Goal: Check status: Verify the current state of an ongoing process or item

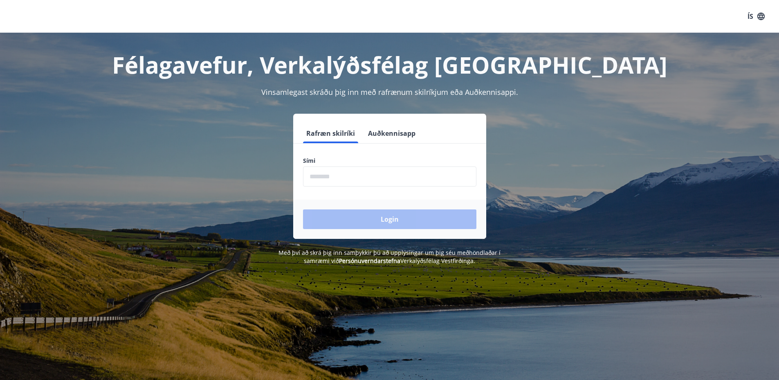
click at [376, 177] on input "phone" at bounding box center [389, 176] width 173 height 20
type input "********"
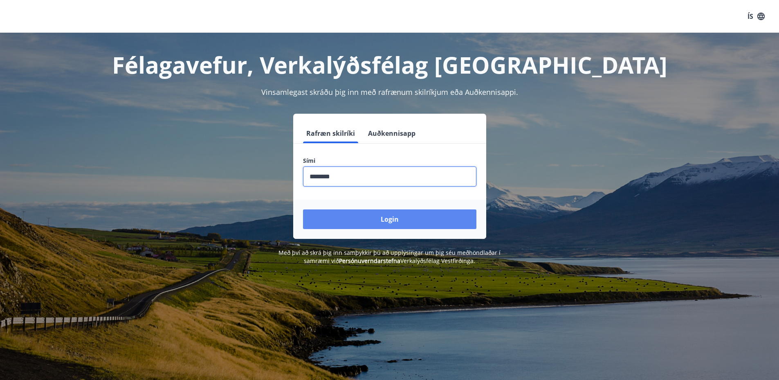
click at [378, 212] on button "Login" at bounding box center [389, 219] width 173 height 20
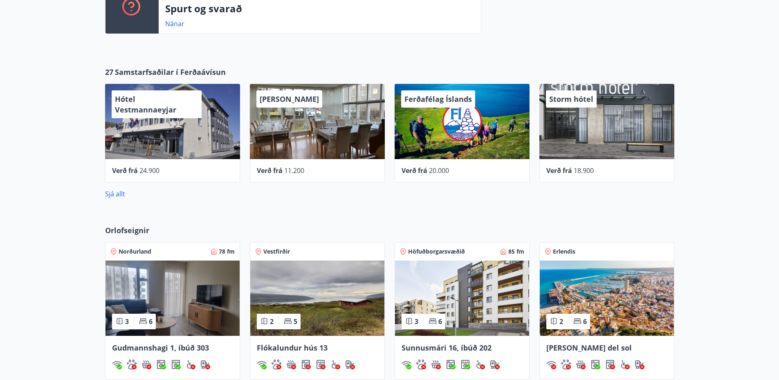
scroll to position [609, 0]
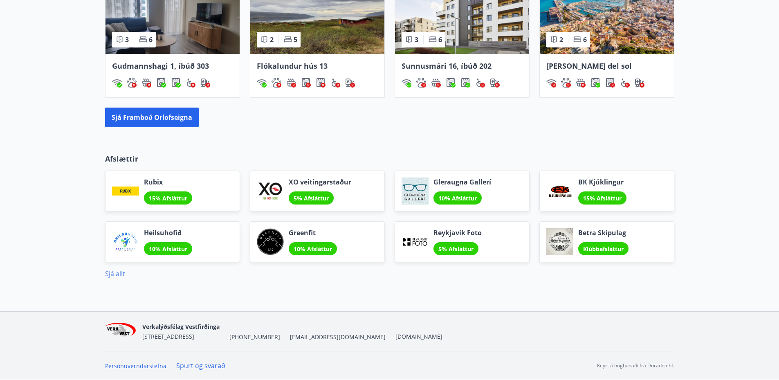
click at [116, 270] on link "Sjá allt" at bounding box center [115, 273] width 20 height 9
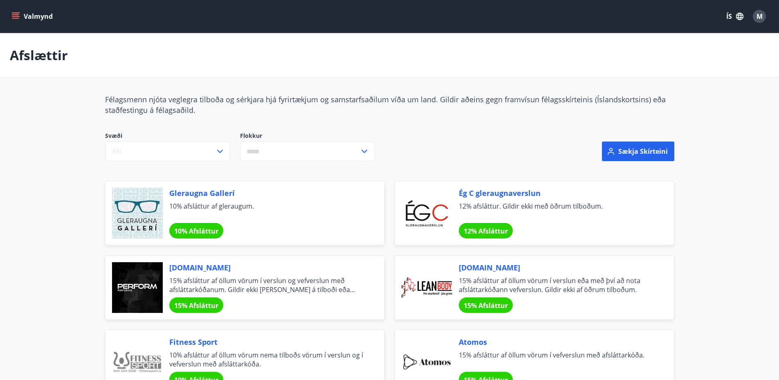
click at [35, 22] on button "Valmynd" at bounding box center [33, 16] width 46 height 15
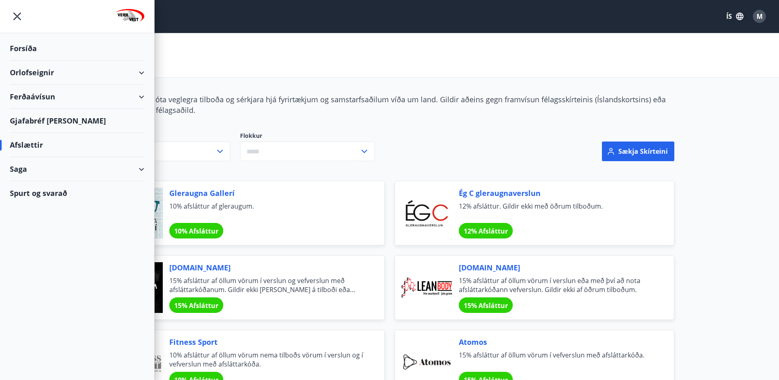
click at [49, 168] on div "Saga" at bounding box center [77, 169] width 134 height 24
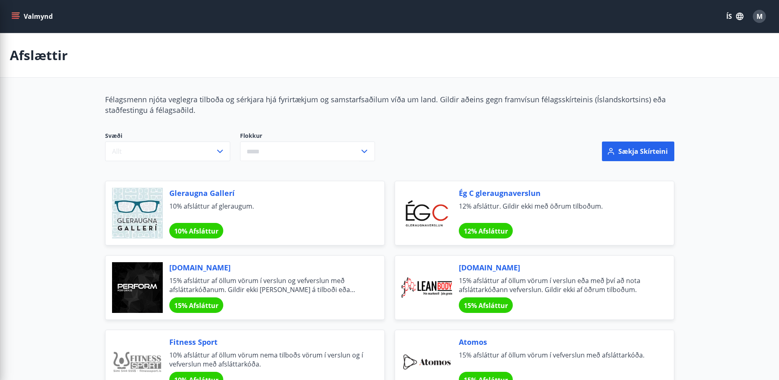
click at [360, 75] on div "Afslættir" at bounding box center [389, 55] width 779 height 45
click at [29, 18] on button "Valmynd" at bounding box center [33, 16] width 46 height 15
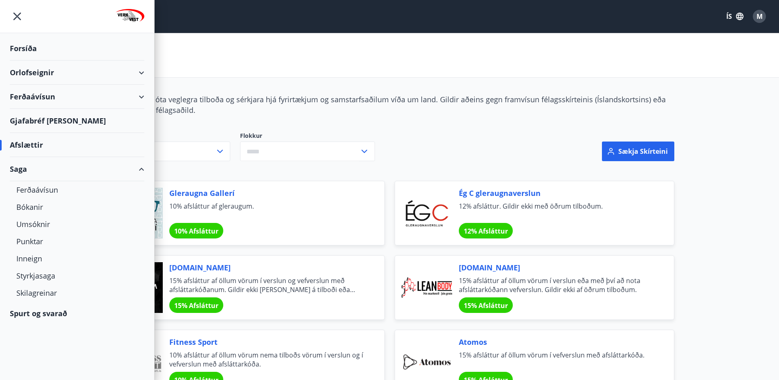
click at [38, 42] on div "Forsíða" at bounding box center [77, 48] width 134 height 24
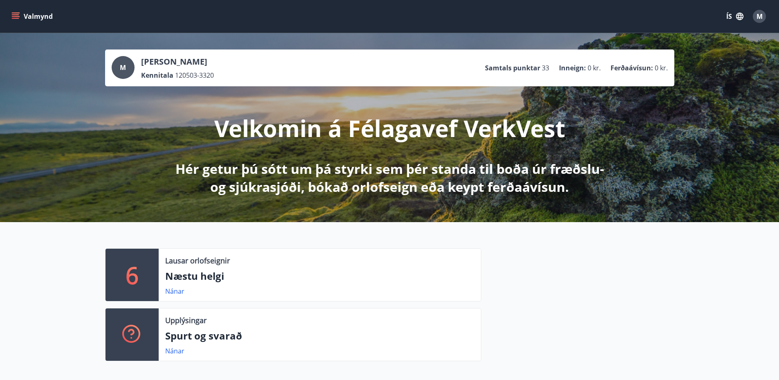
click at [528, 66] on p "Samtals punktar" at bounding box center [512, 67] width 55 height 9
click at [186, 63] on p "[PERSON_NAME]" at bounding box center [177, 61] width 73 height 11
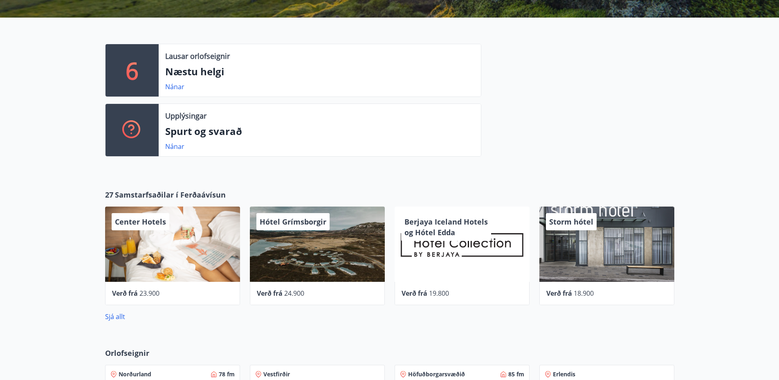
scroll to position [327, 0]
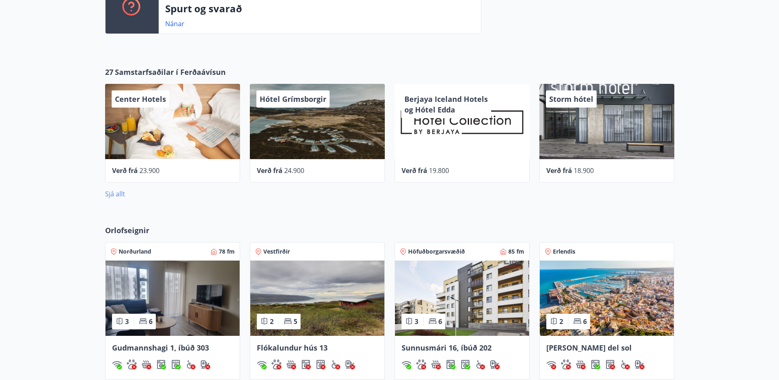
click at [115, 195] on link "Sjá allt" at bounding box center [115, 193] width 20 height 9
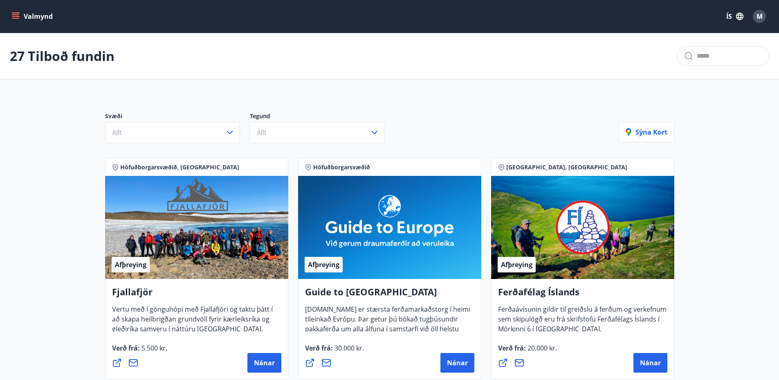
click at [18, 6] on div "Valmynd ÍS M" at bounding box center [389, 16] width 779 height 33
click at [18, 11] on button "Valmynd" at bounding box center [33, 16] width 46 height 15
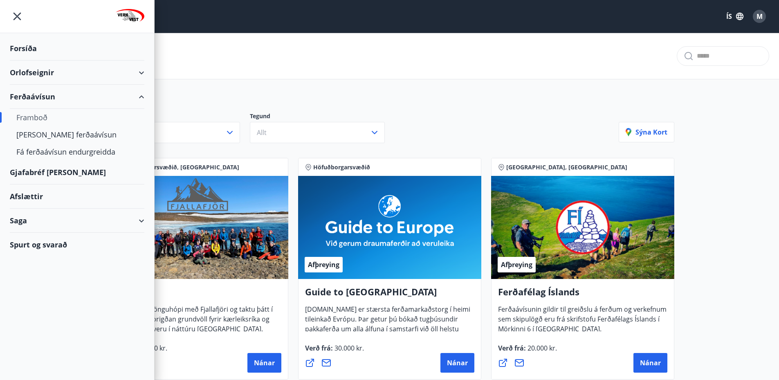
click at [107, 95] on div "Ferðaávísun" at bounding box center [77, 97] width 134 height 24
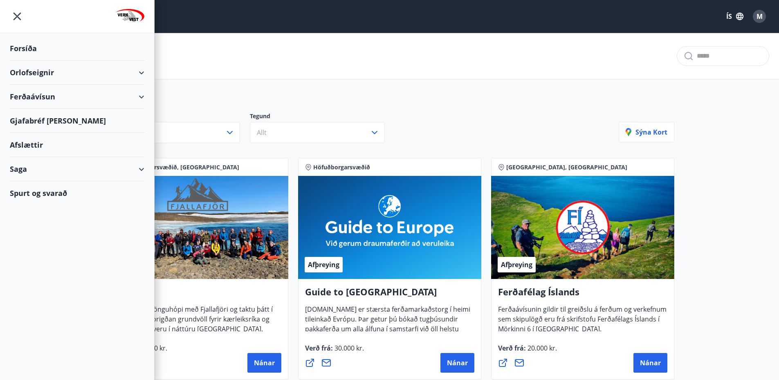
click at [107, 95] on div "Ferðaávísun" at bounding box center [77, 97] width 134 height 24
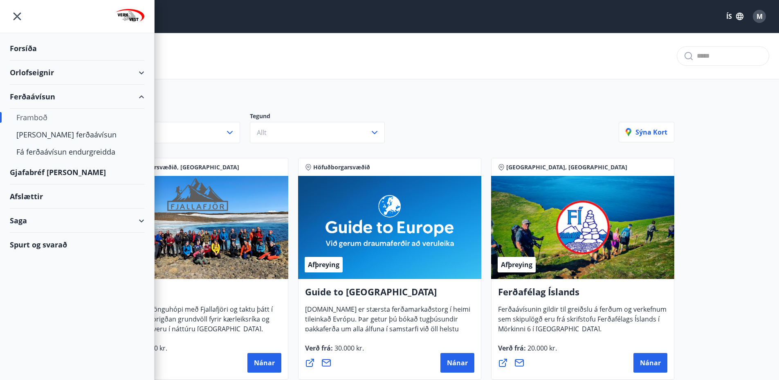
click at [85, 73] on div "Orlofseignir" at bounding box center [77, 72] width 134 height 24
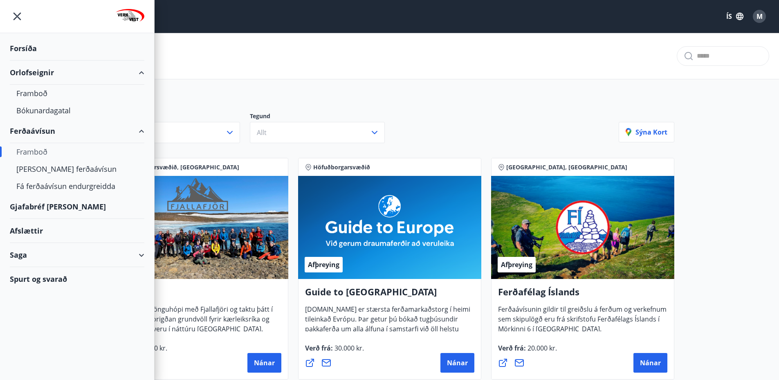
click at [85, 73] on div "Orlofseignir" at bounding box center [77, 72] width 134 height 24
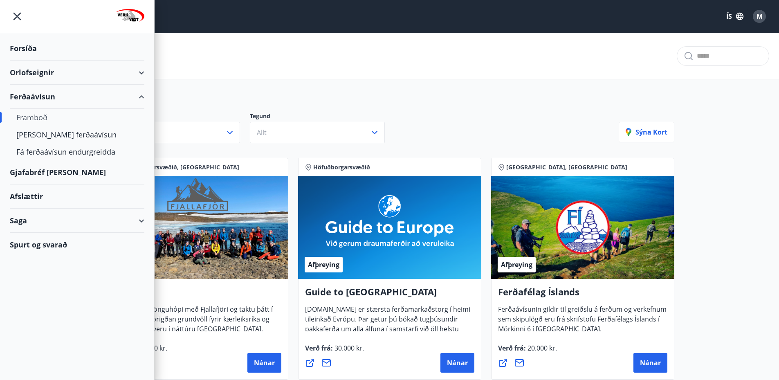
click at [89, 92] on div "Ferðaávísun" at bounding box center [77, 97] width 134 height 24
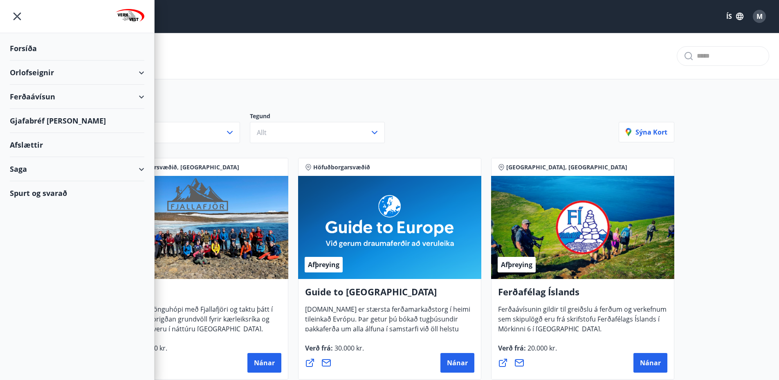
click at [65, 119] on div "Gjafabréf [PERSON_NAME]" at bounding box center [77, 121] width 134 height 24
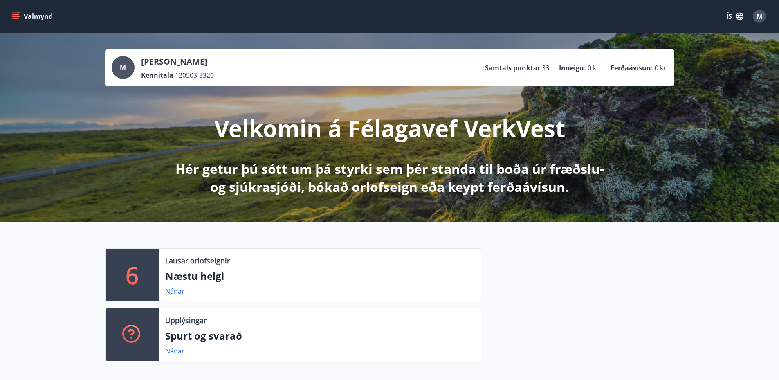
click at [510, 65] on p "Samtals punktar" at bounding box center [512, 67] width 55 height 9
click at [39, 7] on div "Valmynd ÍS M" at bounding box center [389, 17] width 759 height 20
click at [36, 13] on button "Valmynd" at bounding box center [33, 16] width 46 height 15
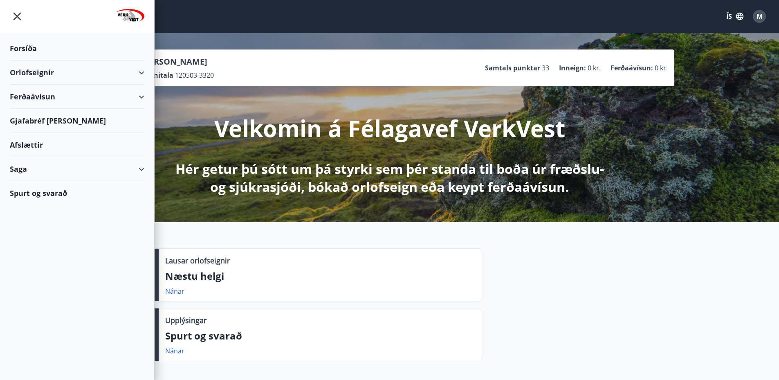
click at [134, 74] on div "Orlofseignir" at bounding box center [77, 72] width 134 height 24
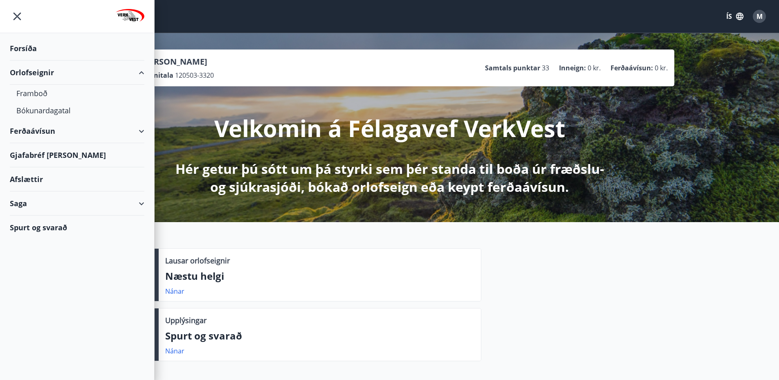
click at [28, 201] on div "Saga" at bounding box center [77, 203] width 134 height 24
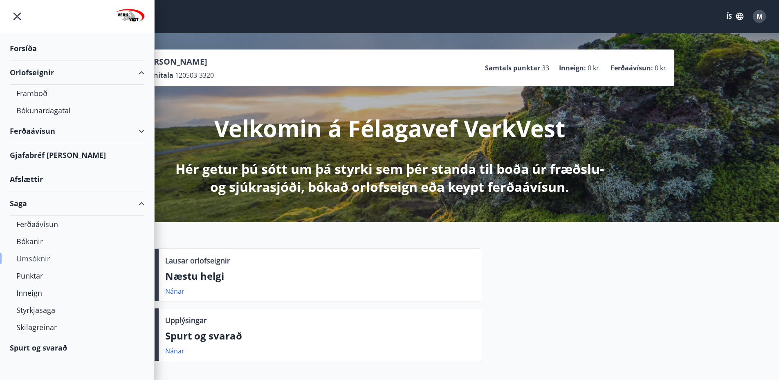
click at [32, 257] on div "Umsóknir" at bounding box center [76, 258] width 121 height 17
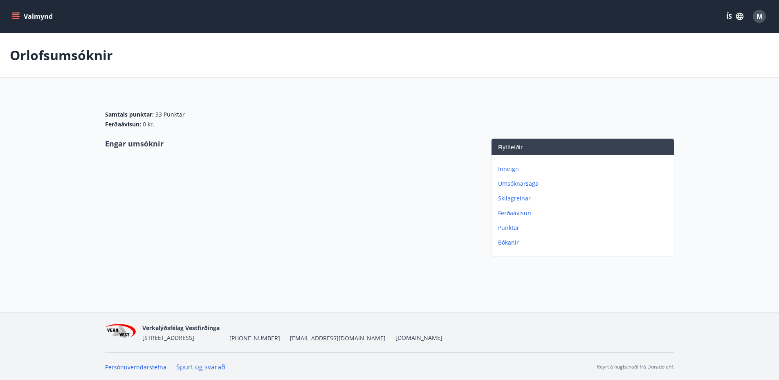
scroll to position [1, 0]
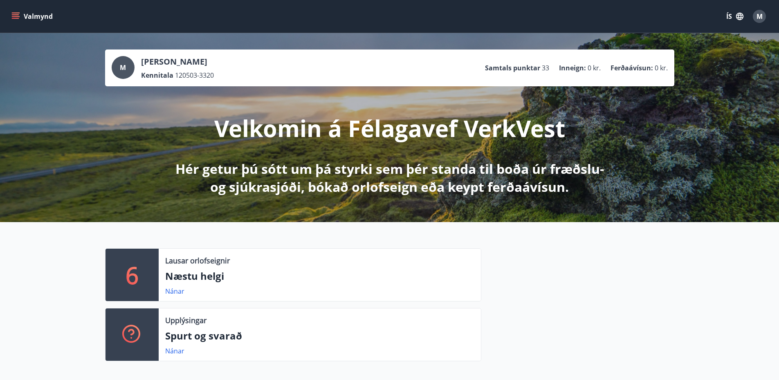
click at [22, 16] on button "Valmynd" at bounding box center [33, 16] width 46 height 15
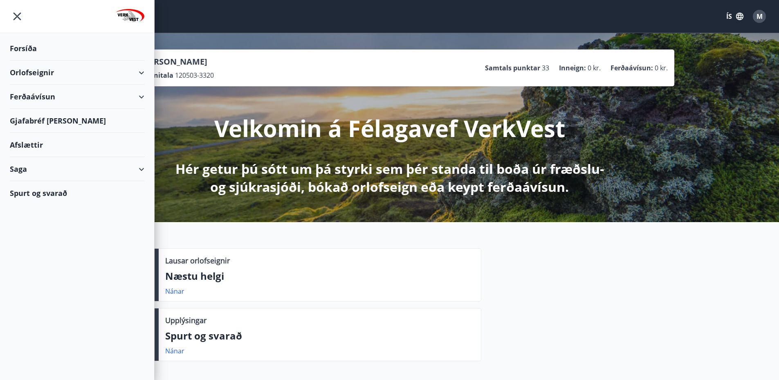
click at [125, 166] on div "Saga" at bounding box center [77, 169] width 134 height 24
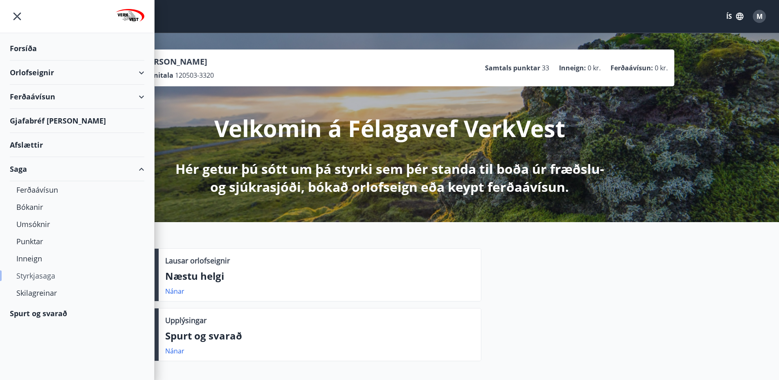
click at [42, 275] on div "Styrkjasaga" at bounding box center [76, 275] width 121 height 17
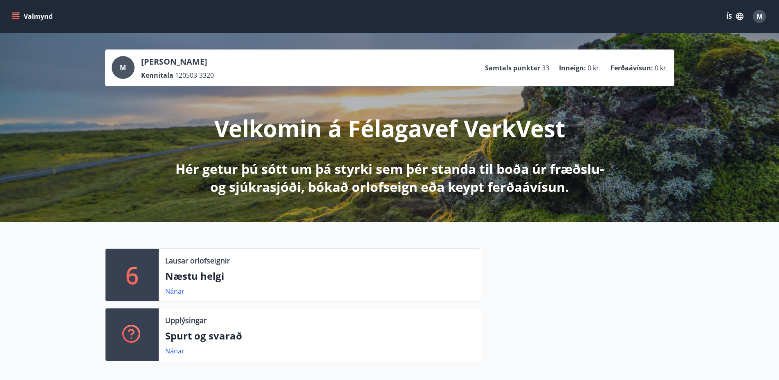
click at [22, 18] on button "Valmynd" at bounding box center [33, 16] width 46 height 15
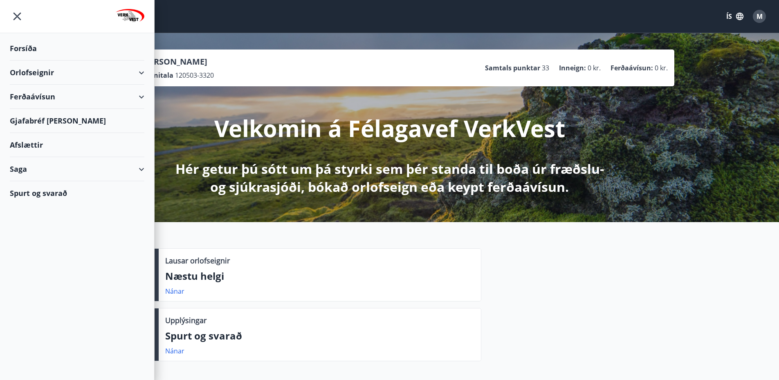
click at [55, 179] on div "Saga" at bounding box center [77, 169] width 134 height 24
click at [45, 221] on div "Umsóknir" at bounding box center [76, 223] width 121 height 17
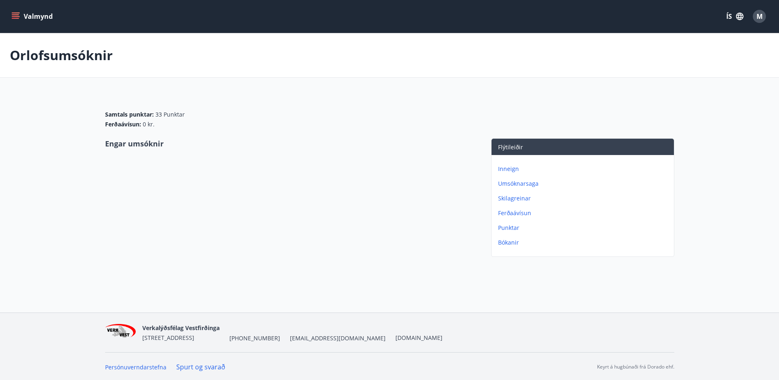
click at [508, 229] on p "Punktar" at bounding box center [584, 228] width 172 height 8
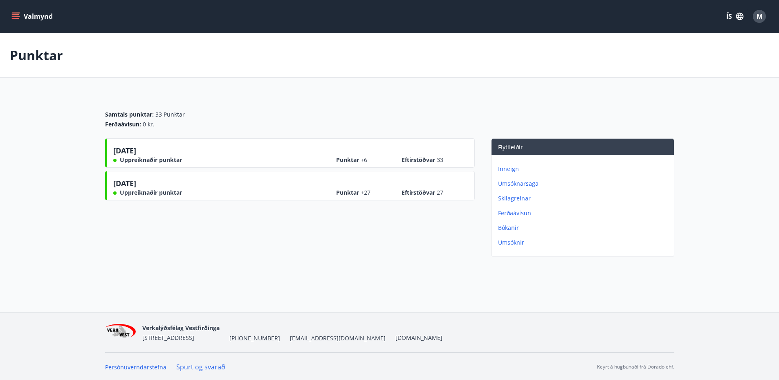
click at [146, 162] on span "Uppreiknaðir punktar" at bounding box center [151, 160] width 62 height 8
